Goal: Navigation & Orientation: Find specific page/section

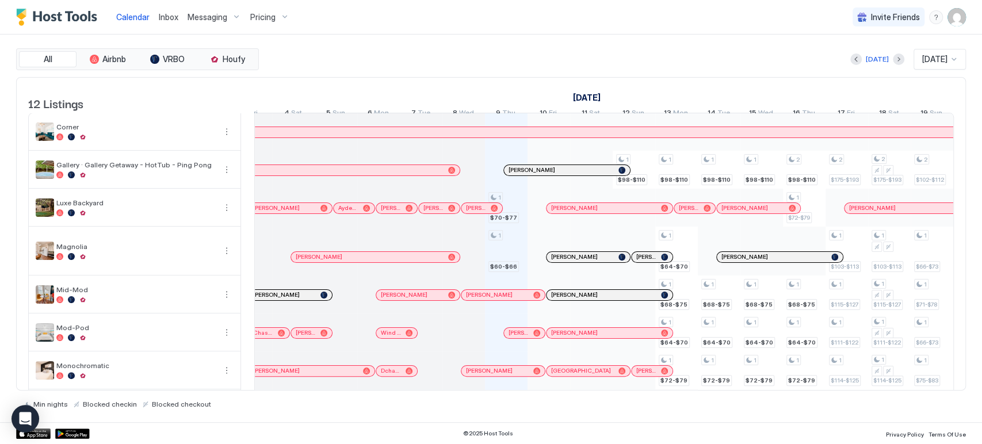
click at [620, 62] on div "Today Oct 2025" at bounding box center [613, 59] width 704 height 21
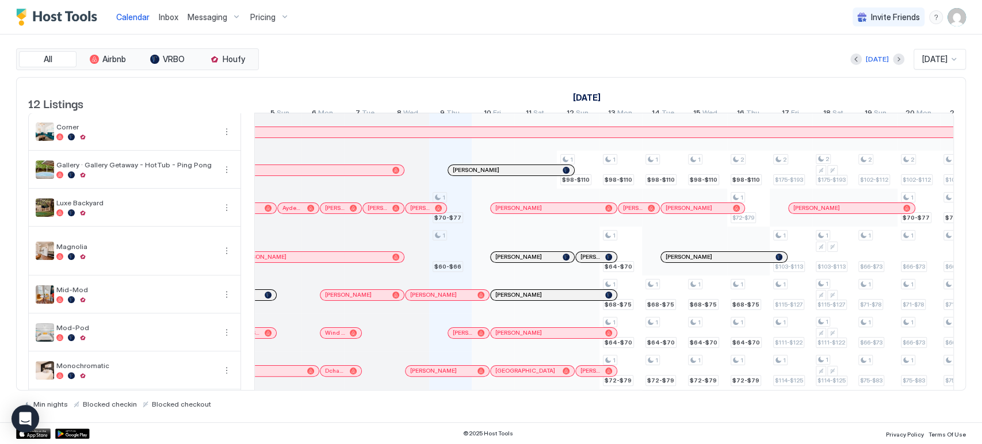
scroll to position [0, 467]
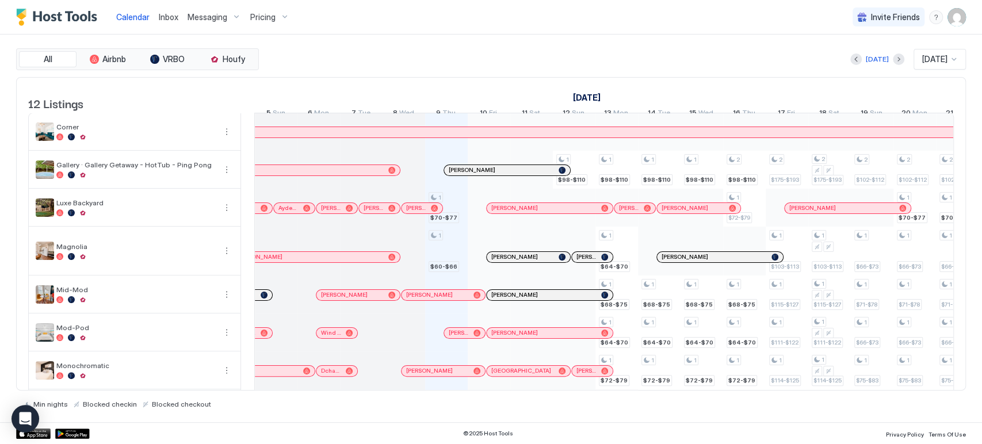
click at [475, 86] on div "September 2025 October 2025 November 2025 24 Wed 25 Thu 26 Fri 27 Sat 28 Sun 29…" at bounding box center [603, 100] width 699 height 45
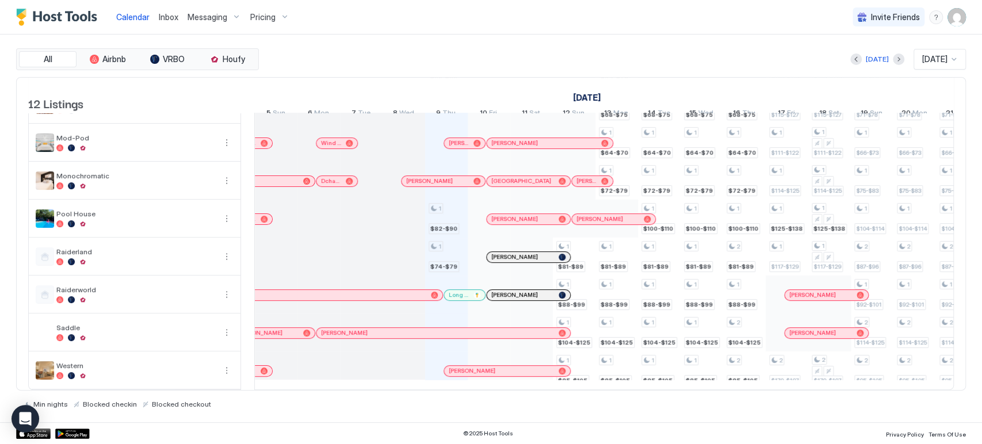
scroll to position [0, 0]
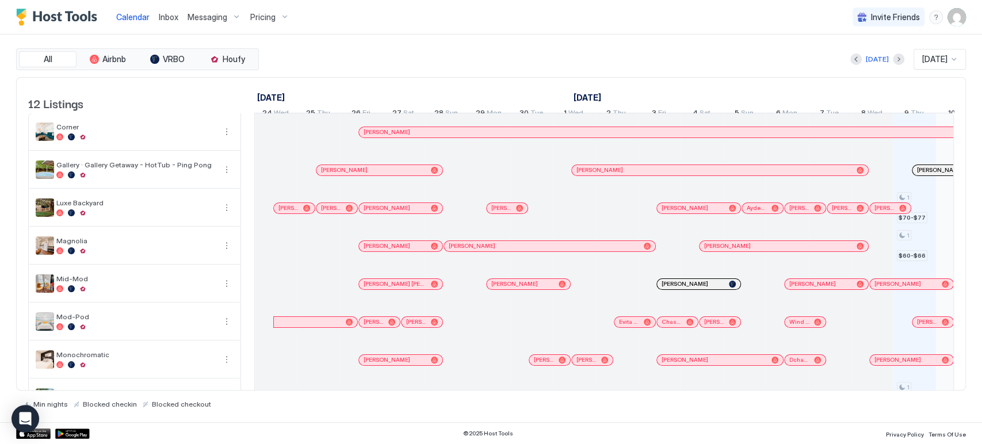
scroll to position [0, 639]
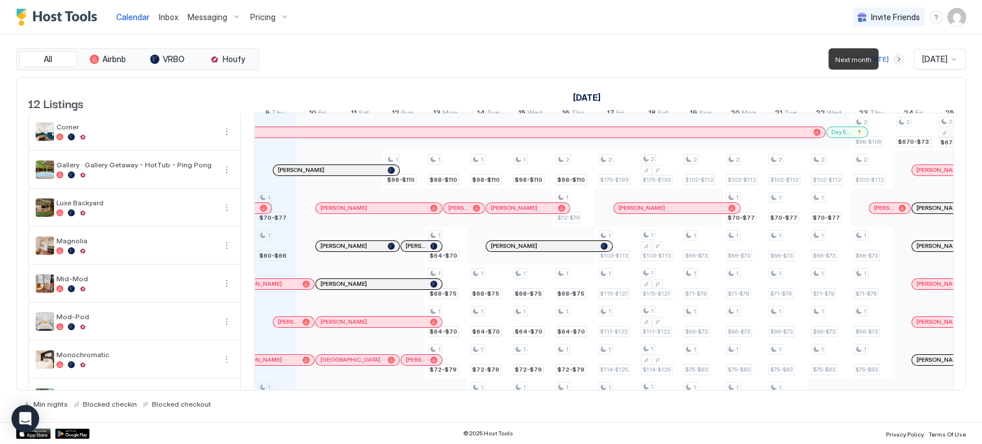
click at [883, 59] on button "Next month" at bounding box center [898, 59] width 12 height 12
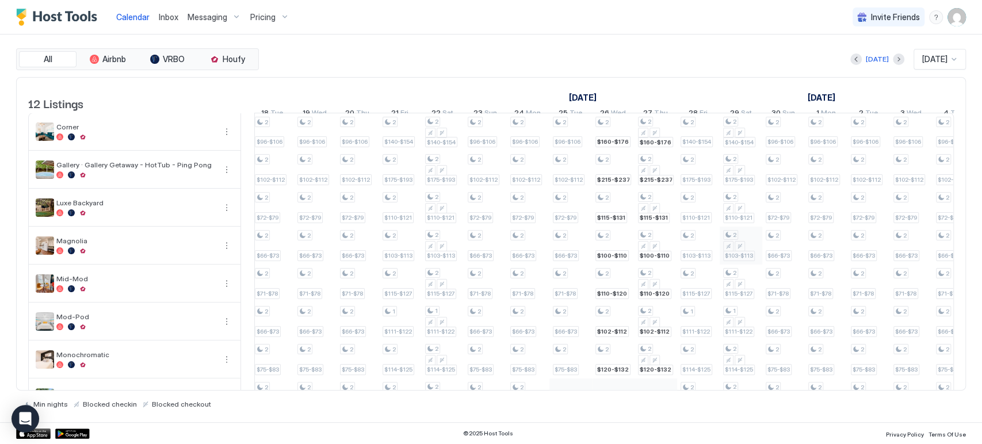
scroll to position [197, 0]
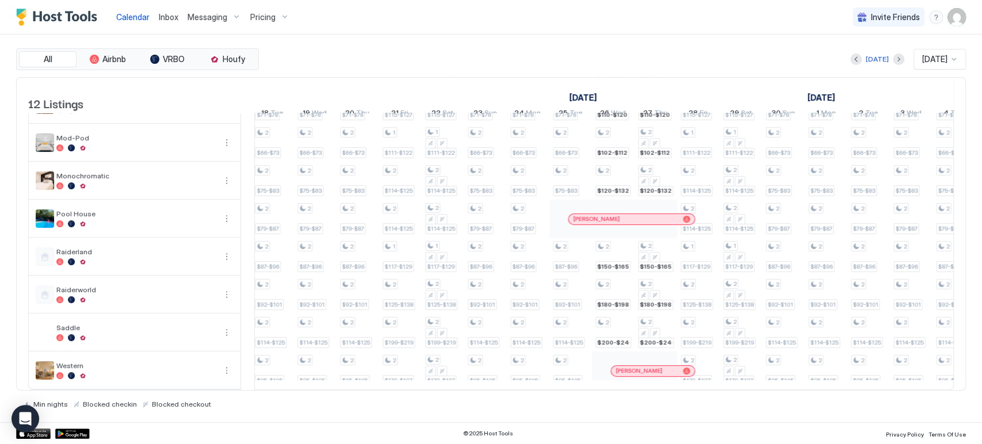
click at [665, 367] on div "[PERSON_NAME]" at bounding box center [646, 370] width 63 height 7
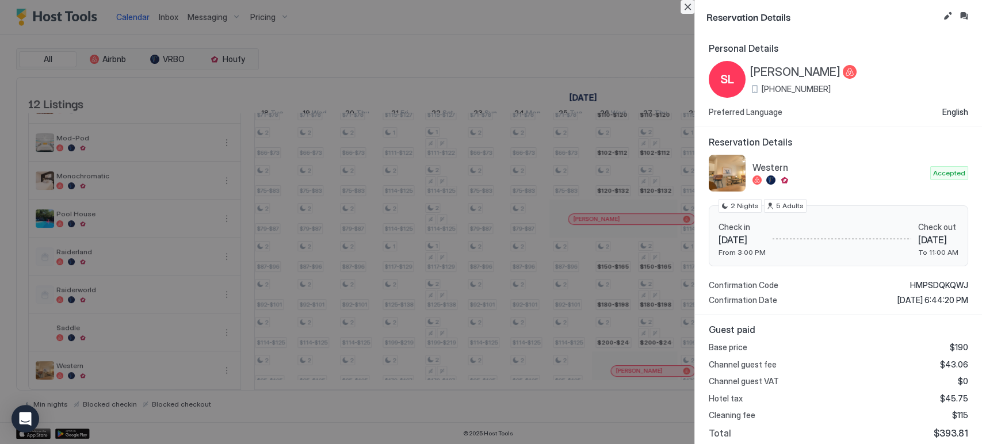
click at [687, 9] on button "Close" at bounding box center [687, 7] width 14 height 14
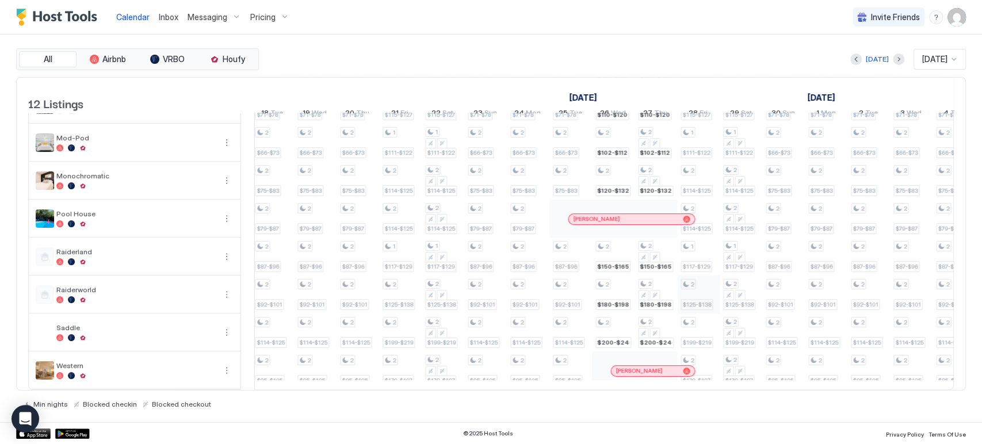
scroll to position [0, 0]
